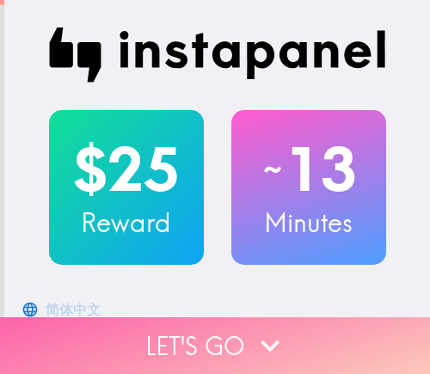
click at [267, 327] on icon "button" at bounding box center [270, 346] width 38 height 38
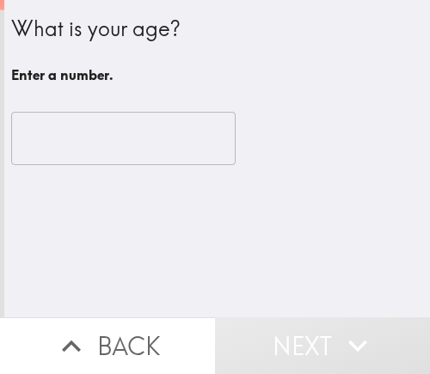
click at [86, 141] on input "number" at bounding box center [123, 138] width 224 height 53
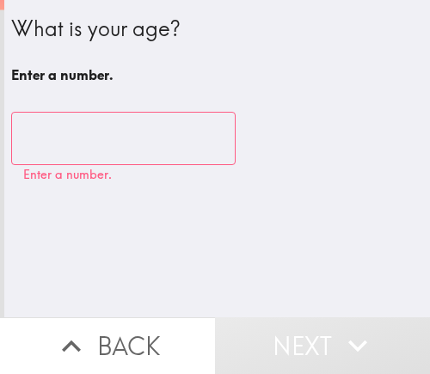
drag, startPoint x: 214, startPoint y: 9, endPoint x: 34, endPoint y: 59, distance: 186.5
click at [42, 46] on div "What is your age? Enter a number." at bounding box center [217, 45] width 412 height 91
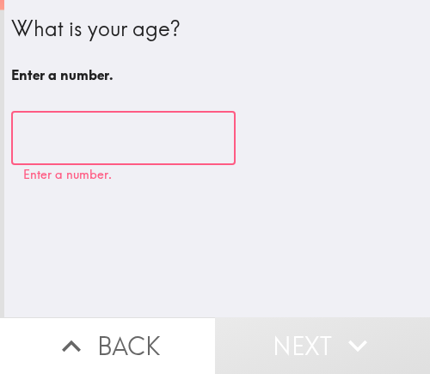
click at [64, 137] on input "number" at bounding box center [123, 138] width 224 height 53
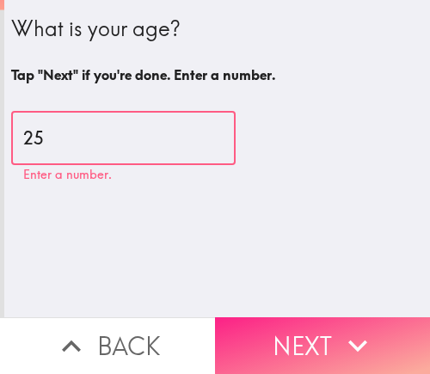
type input "25"
click at [323, 324] on button "Next" at bounding box center [322, 345] width 215 height 57
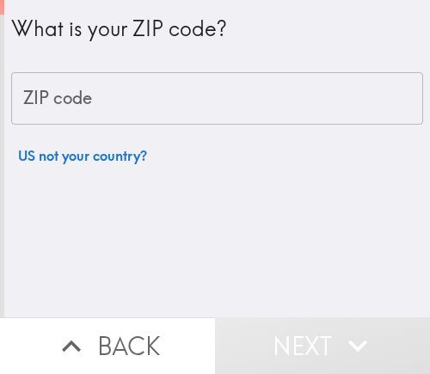
click at [107, 96] on input "ZIP code" at bounding box center [217, 98] width 412 height 53
paste input "61820"
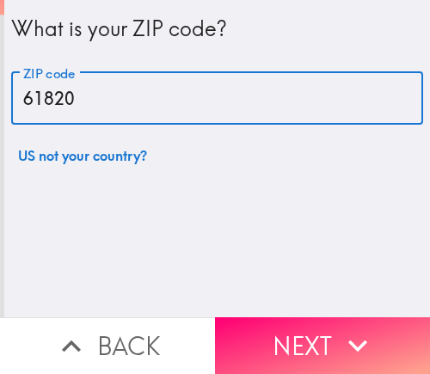
type input "61820"
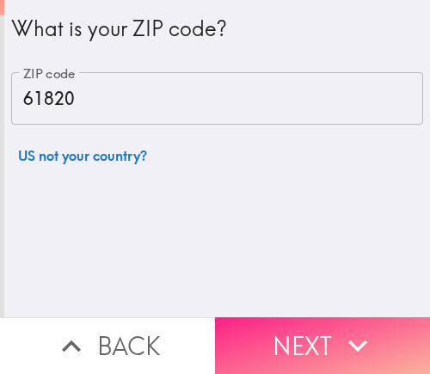
click at [360, 336] on icon "button" at bounding box center [358, 346] width 38 height 38
